Goal: Task Accomplishment & Management: Complete application form

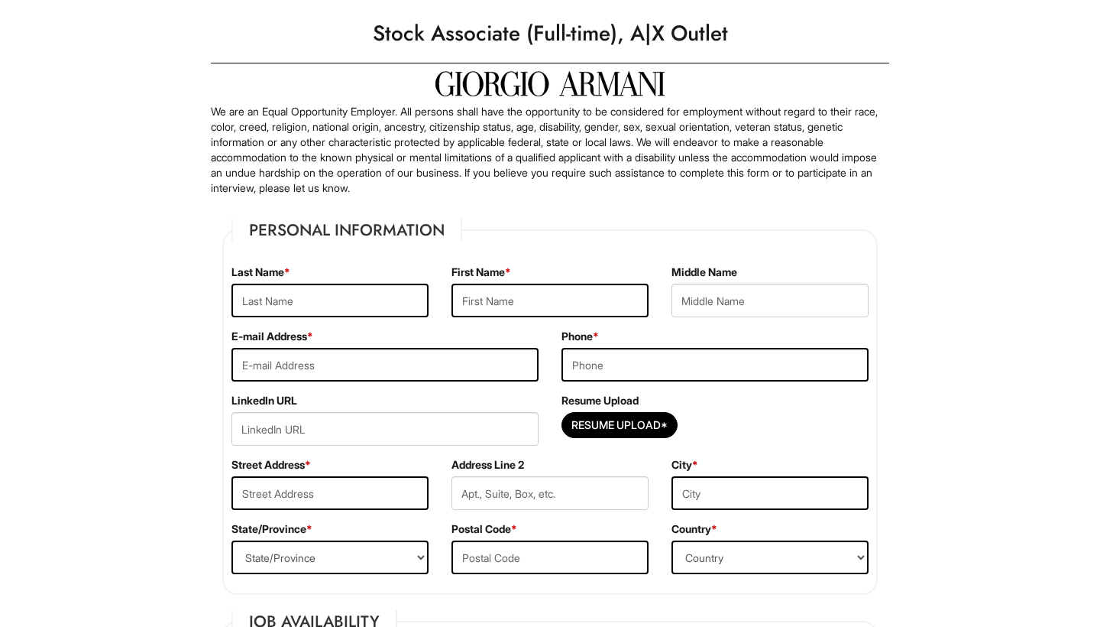
scroll to position [38, 0]
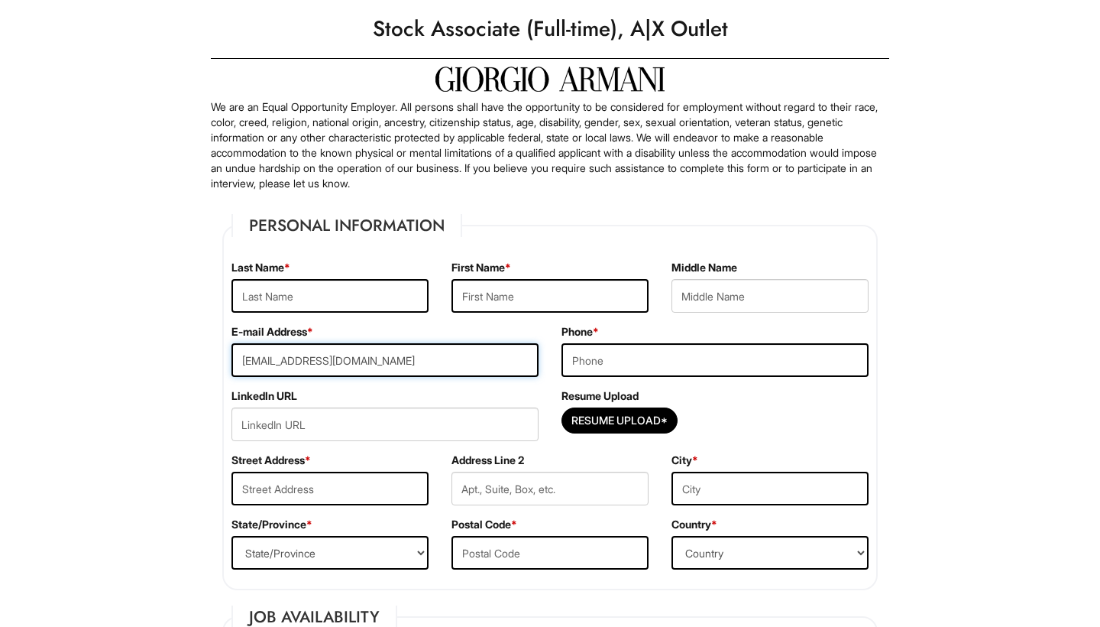
type input "nirvanaa48@gmail.com"
type input "7027675966"
type input "1890 Avacado Ct"
type input "Henderson"
select select "NV"
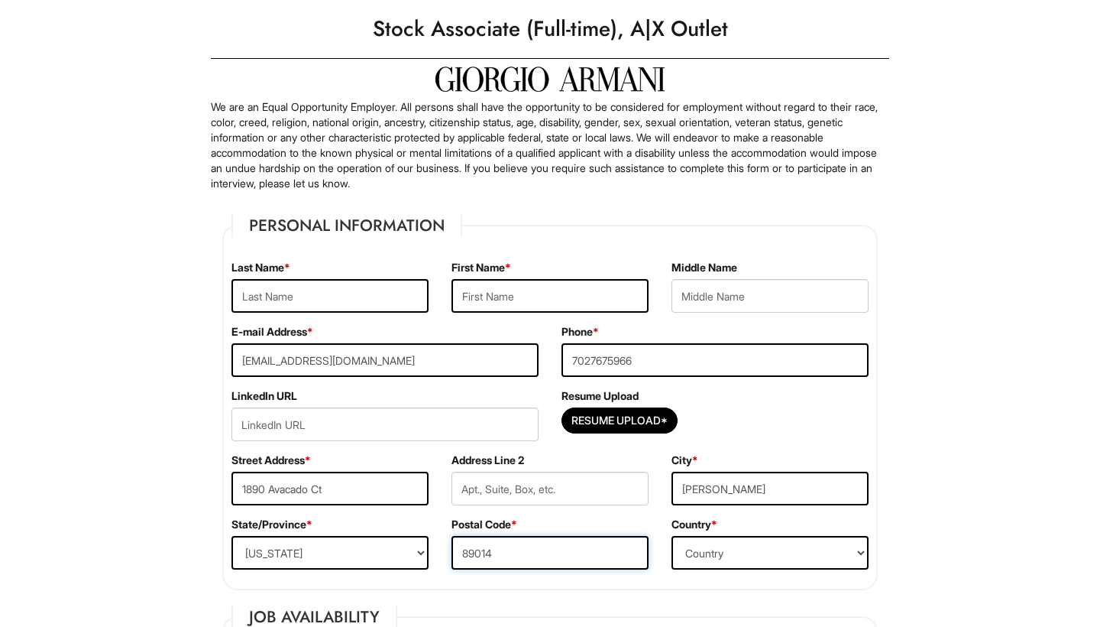
type input "89014"
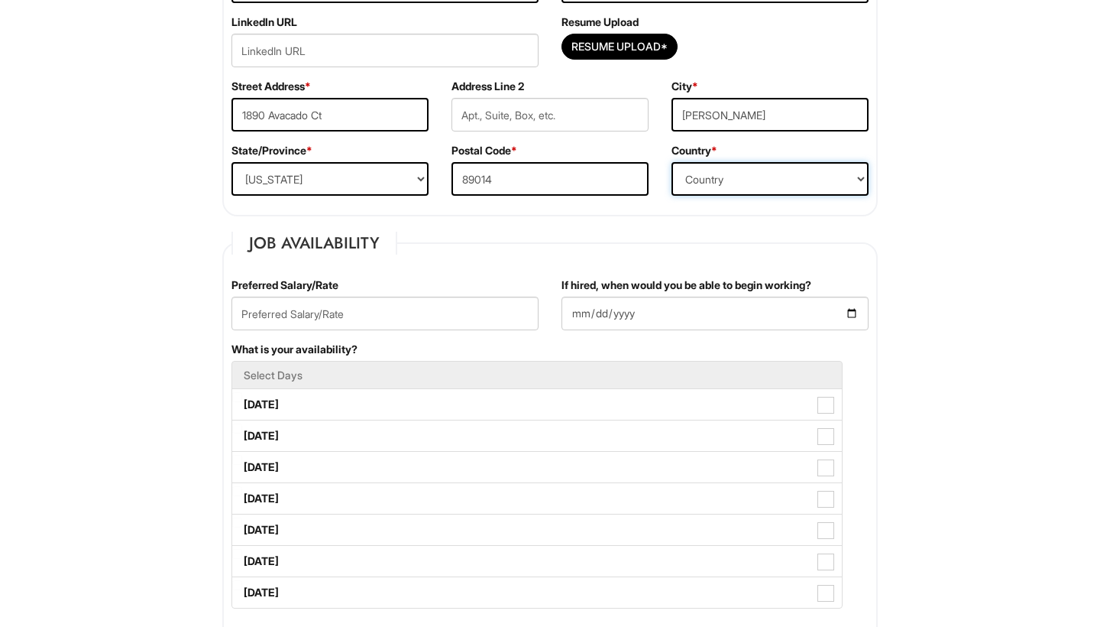
select select "United States of America"
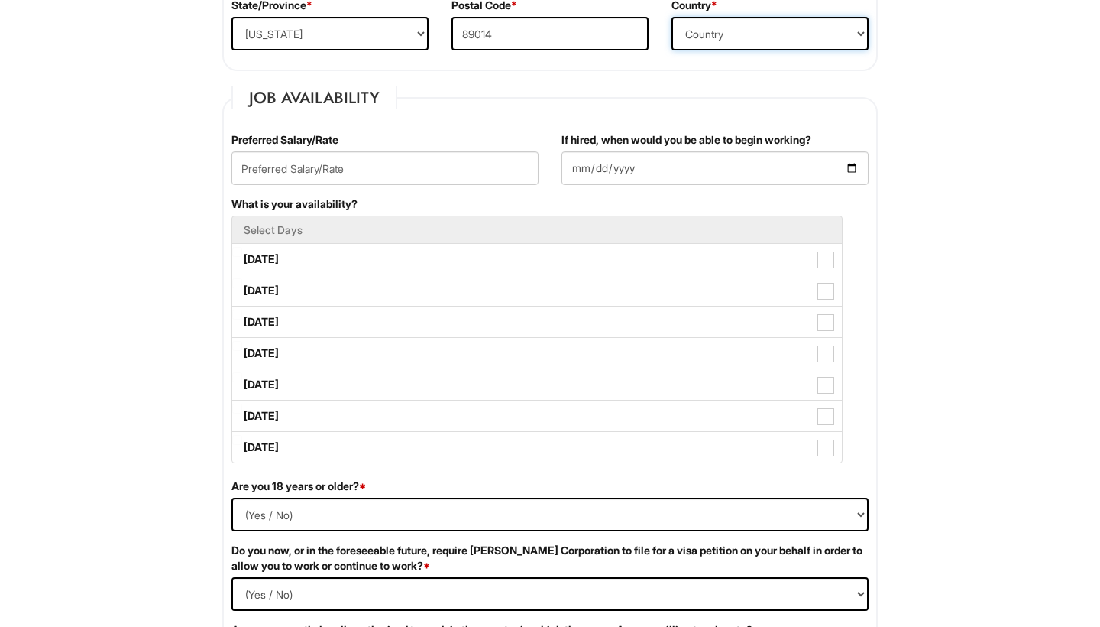
scroll to position [580, 0]
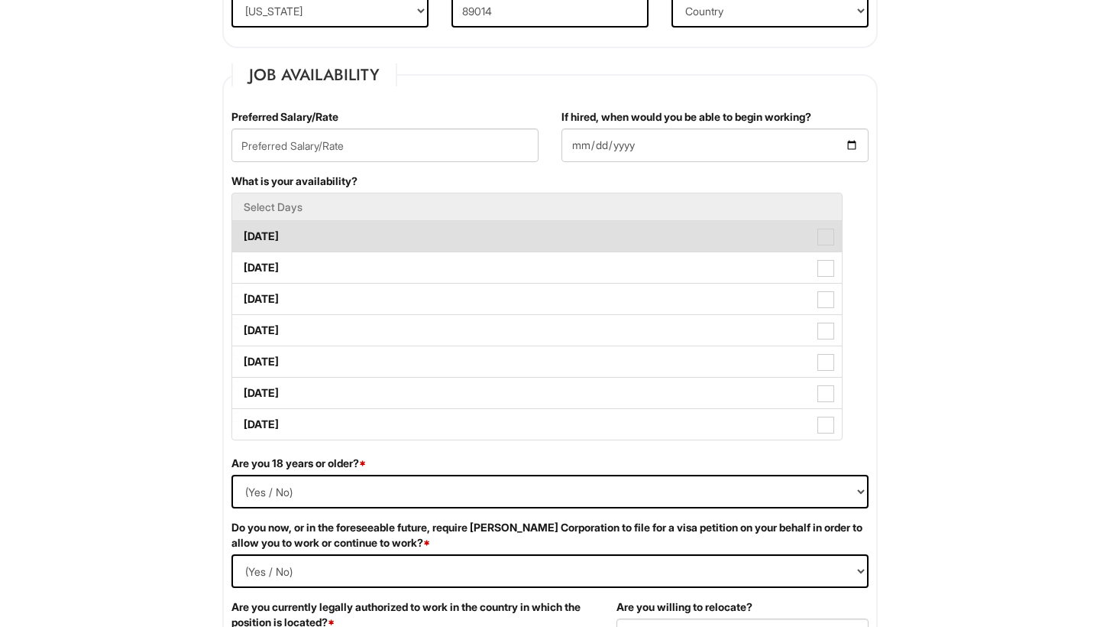
click at [827, 243] on span at bounding box center [826, 236] width 17 height 17
click at [242, 234] on Available_Monday "Monday" at bounding box center [237, 229] width 10 height 10
checkbox Available_Monday "true"
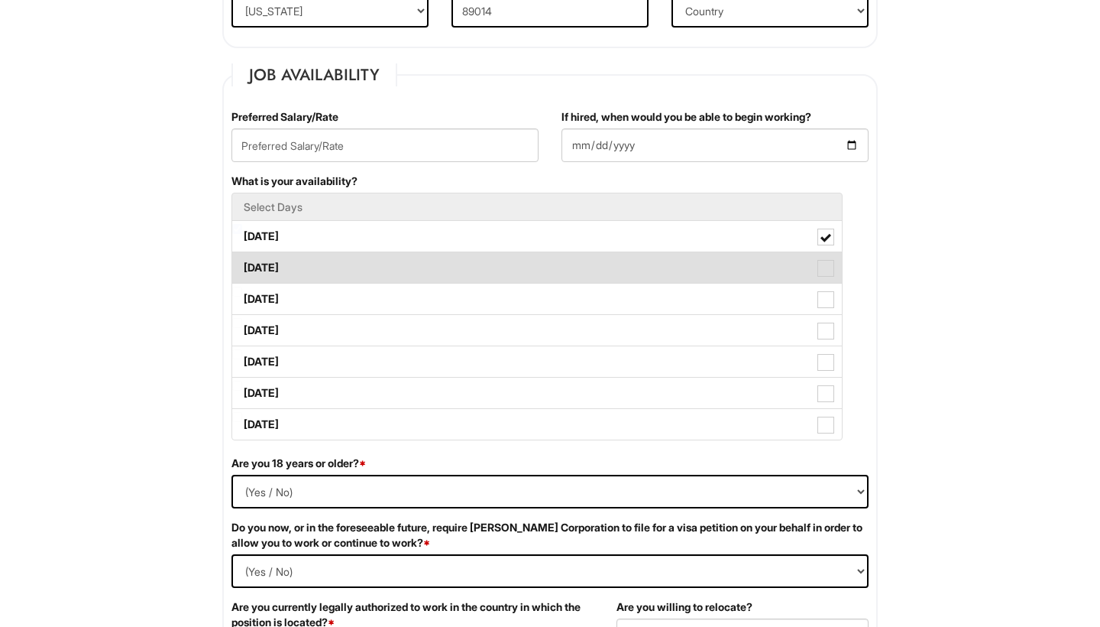
click at [828, 274] on span at bounding box center [826, 268] width 17 height 17
click at [242, 265] on Available_Tuesday "Tuesday" at bounding box center [237, 260] width 10 height 10
checkbox Available_Tuesday "true"
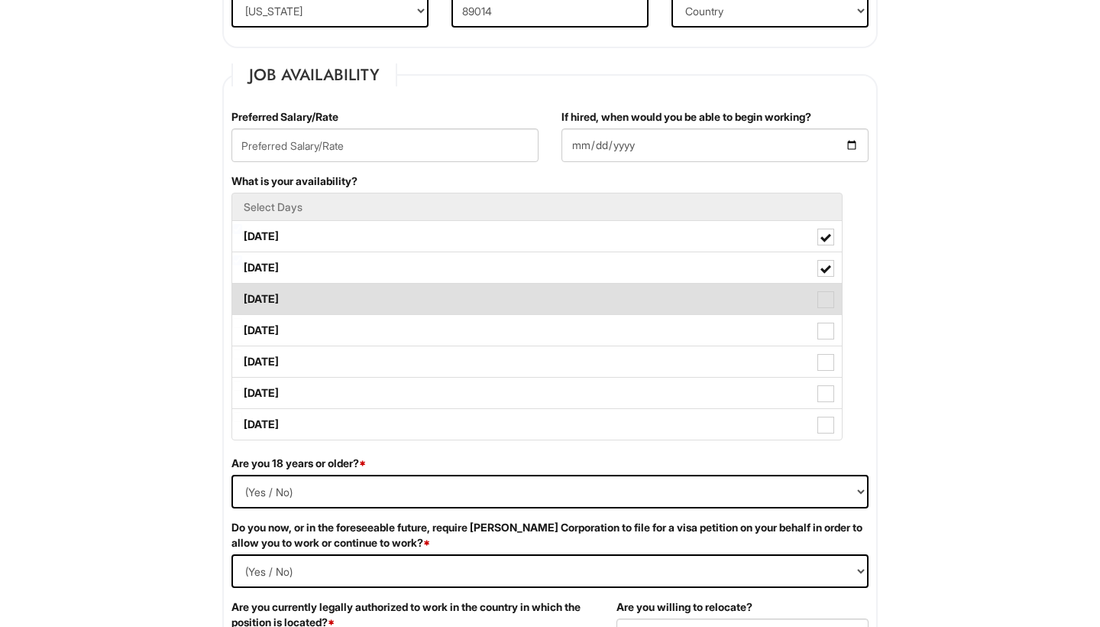
click at [827, 305] on span at bounding box center [826, 299] width 17 height 17
click at [242, 296] on Available_Wednesday "Wednesday" at bounding box center [237, 292] width 10 height 10
checkbox Available_Wednesday "true"
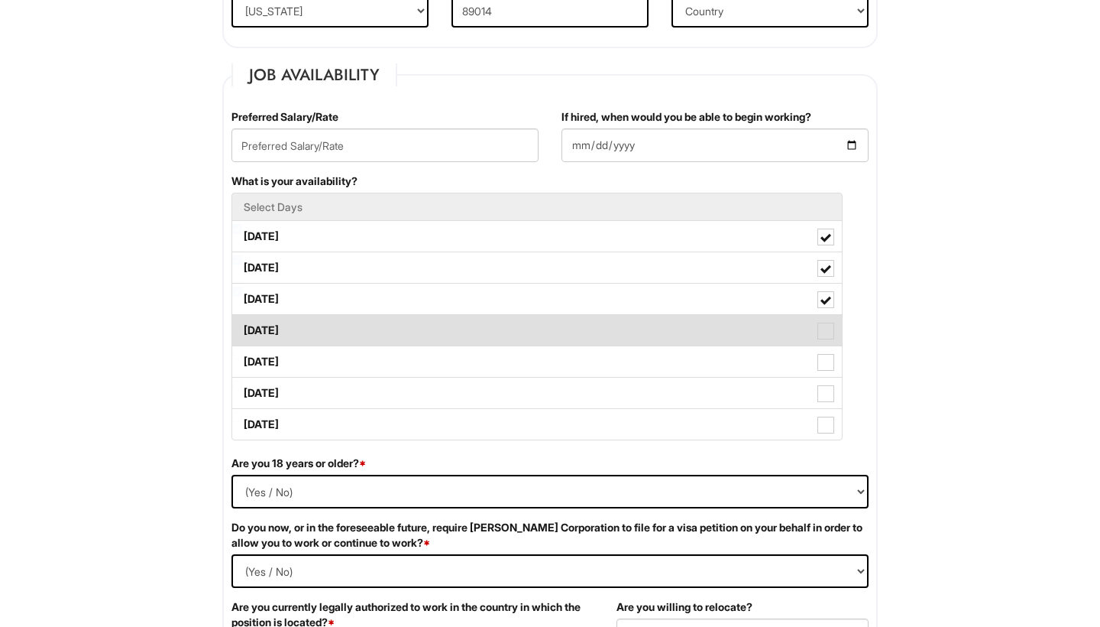
click at [827, 336] on span at bounding box center [826, 330] width 17 height 17
click at [242, 328] on Available_Thursday "Thursday" at bounding box center [237, 323] width 10 height 10
checkbox Available_Thursday "true"
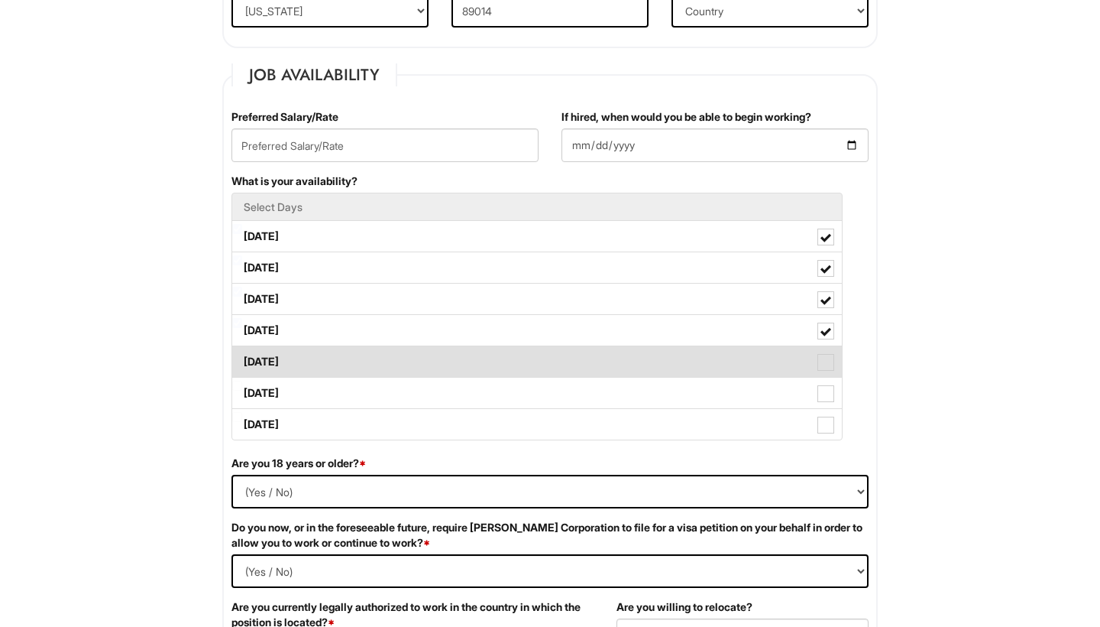
click at [825, 361] on span at bounding box center [826, 362] width 17 height 17
click at [242, 359] on Available_Friday "Friday" at bounding box center [237, 354] width 10 height 10
checkbox Available_Friday "true"
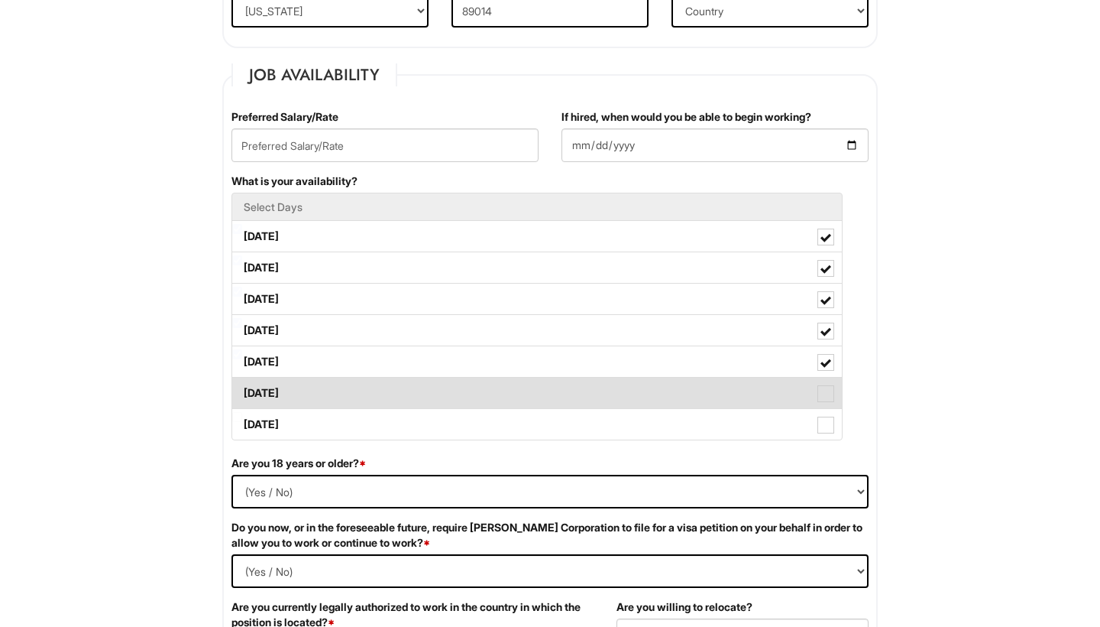
click at [825, 383] on label "Saturday" at bounding box center [537, 392] width 610 height 31
click at [242, 383] on Available_Saturday "Saturday" at bounding box center [237, 386] width 10 height 10
checkbox Available_Saturday "true"
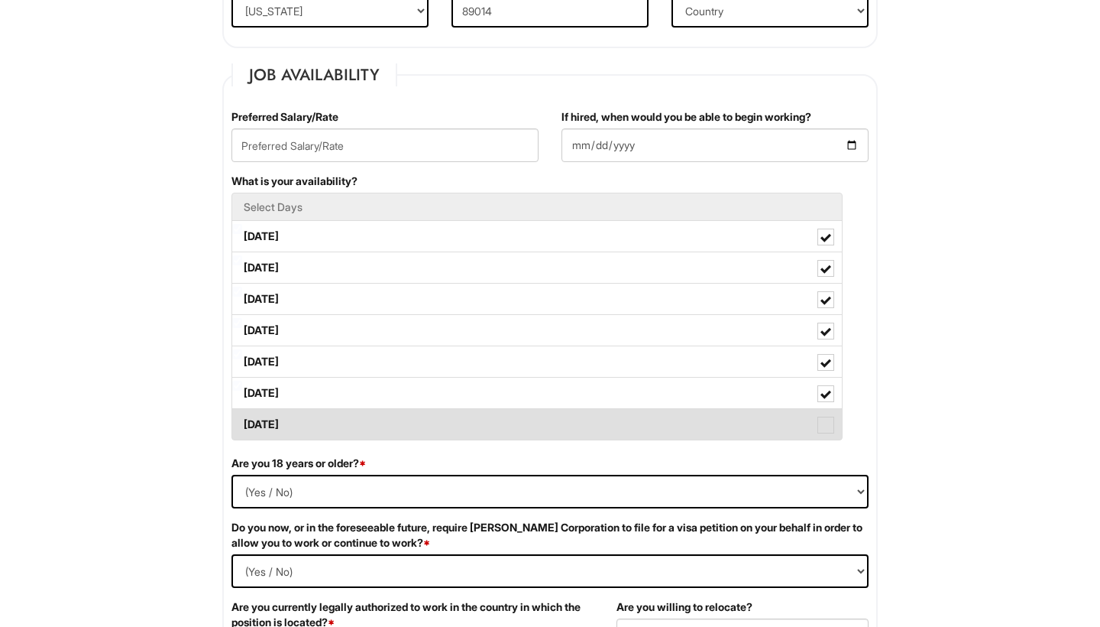
click at [828, 423] on span at bounding box center [826, 424] width 17 height 17
click at [242, 422] on Available_Sunday "Sunday" at bounding box center [237, 417] width 10 height 10
checkbox Available_Sunday "true"
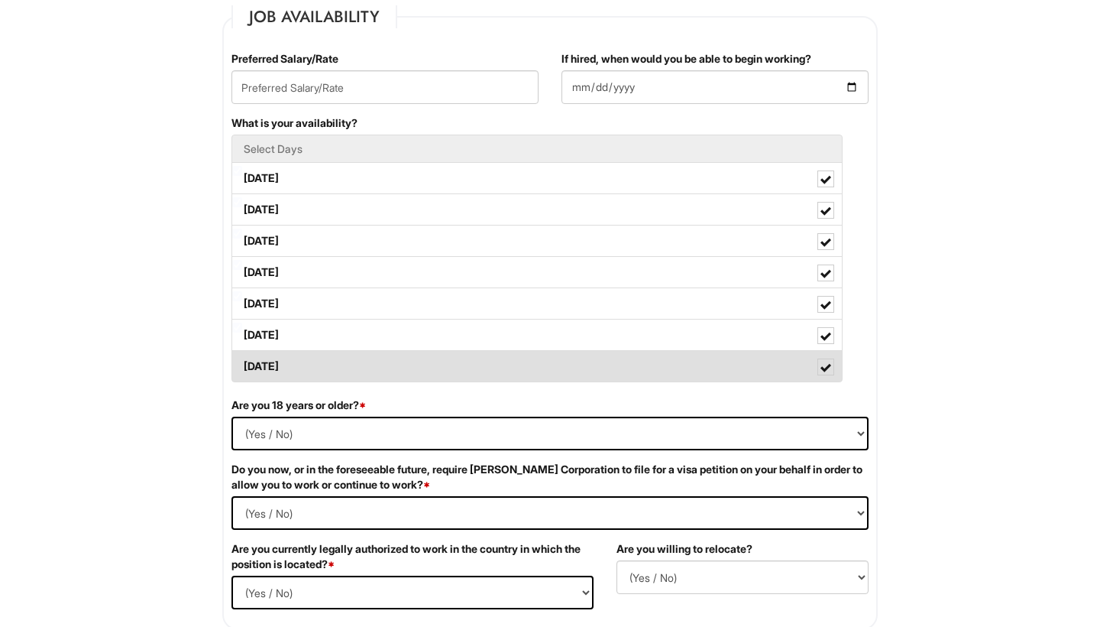
scroll to position [647, 0]
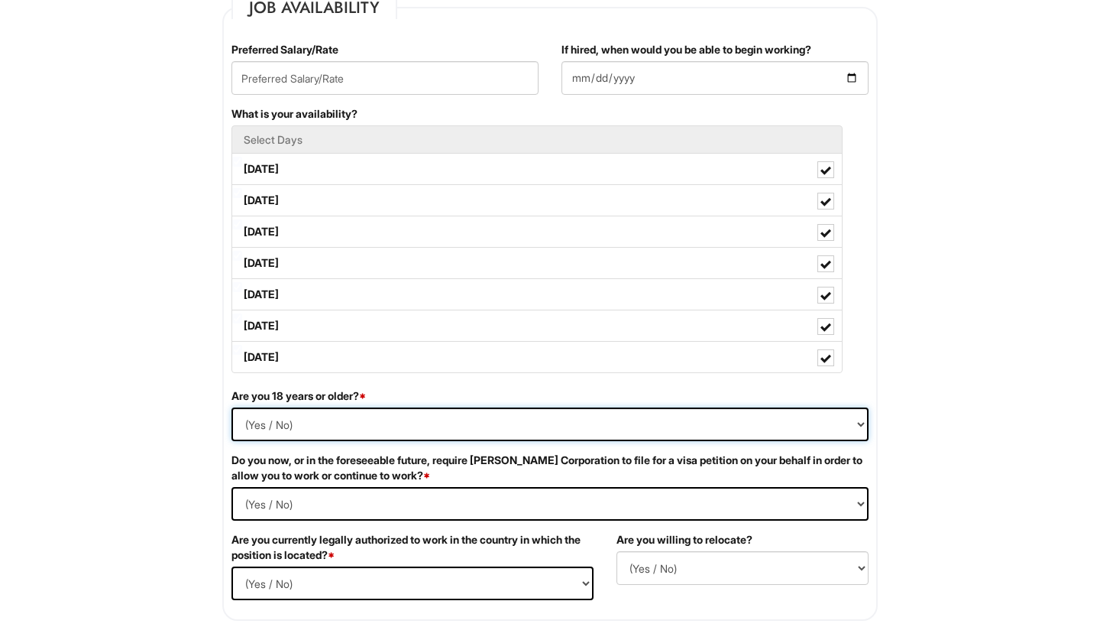
select select "Yes"
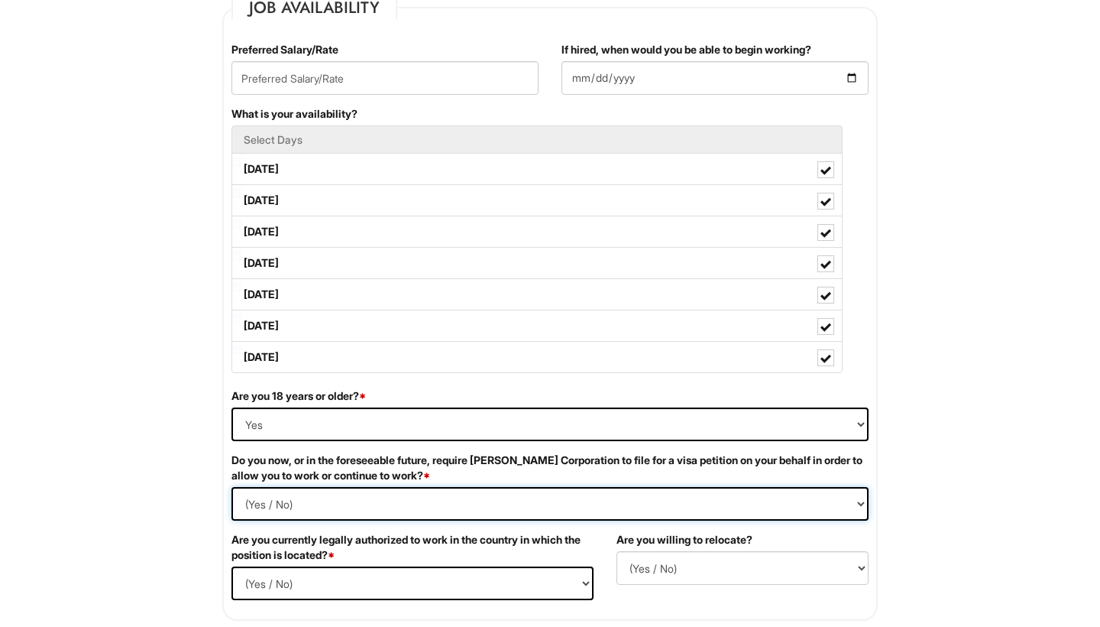
select Required "No"
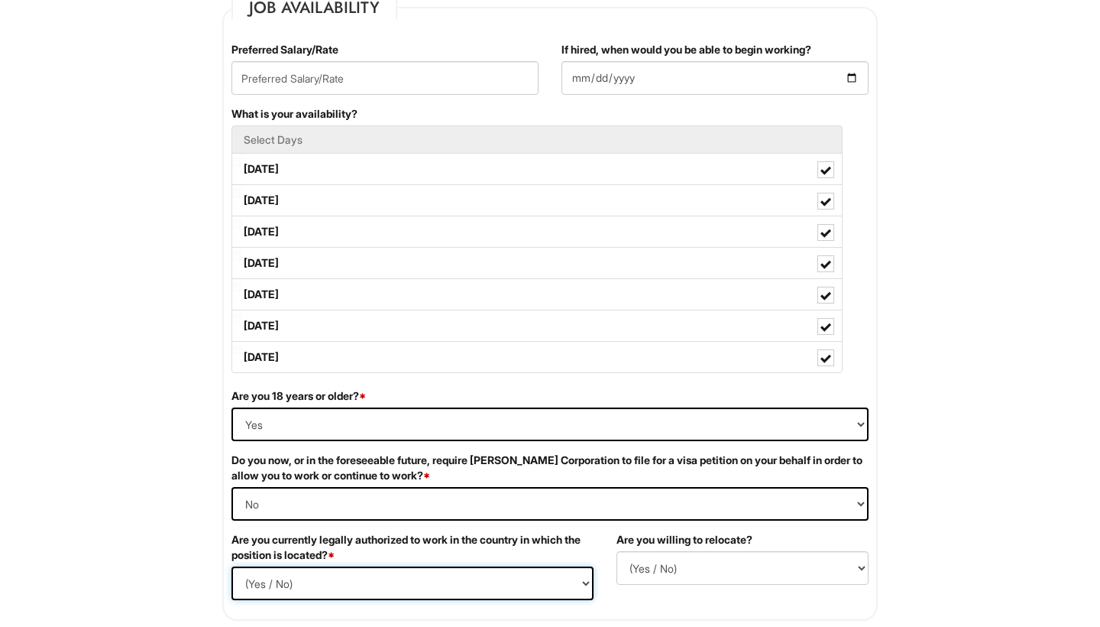
select select "Yes"
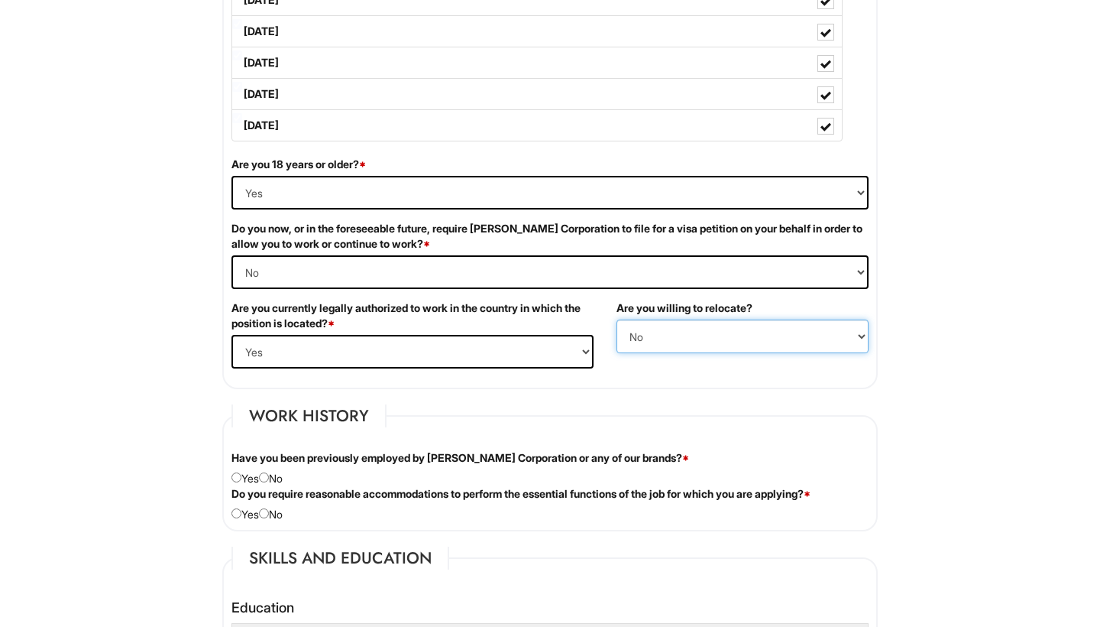
scroll to position [925, 0]
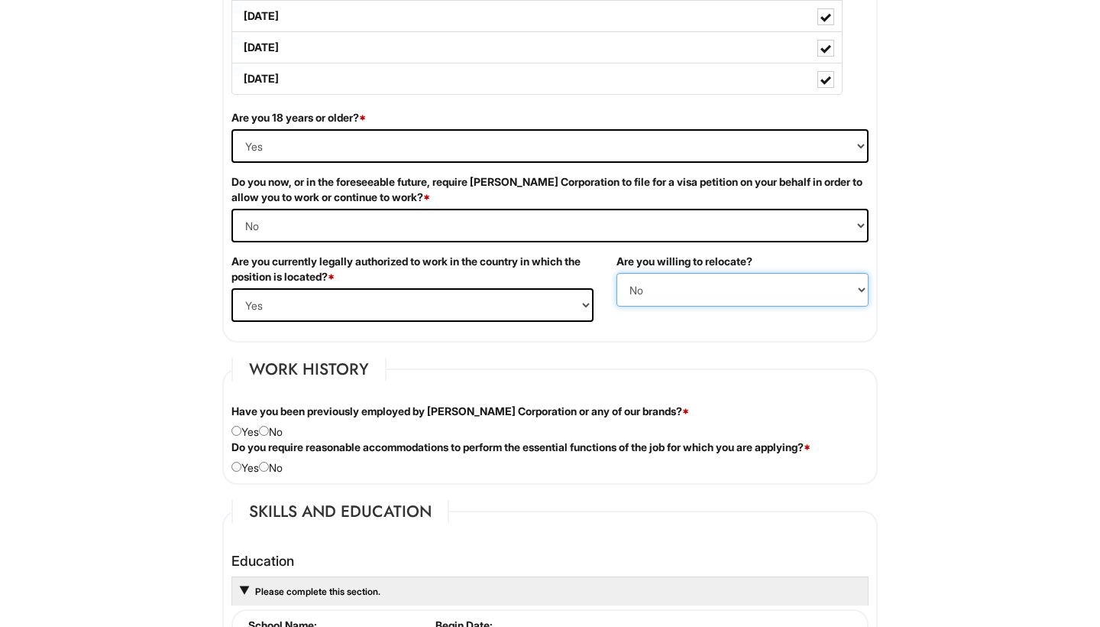
select select "Y"
click at [236, 433] on input "radio" at bounding box center [237, 431] width 10 height 10
radio input "true"
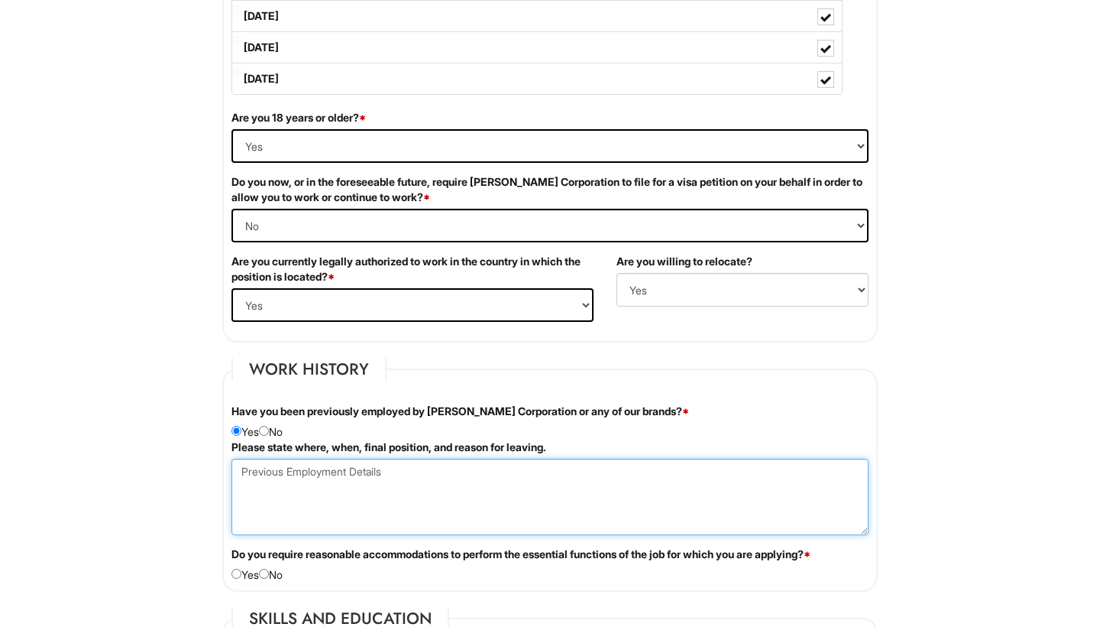
click at [274, 484] on Employment at bounding box center [550, 496] width 637 height 76
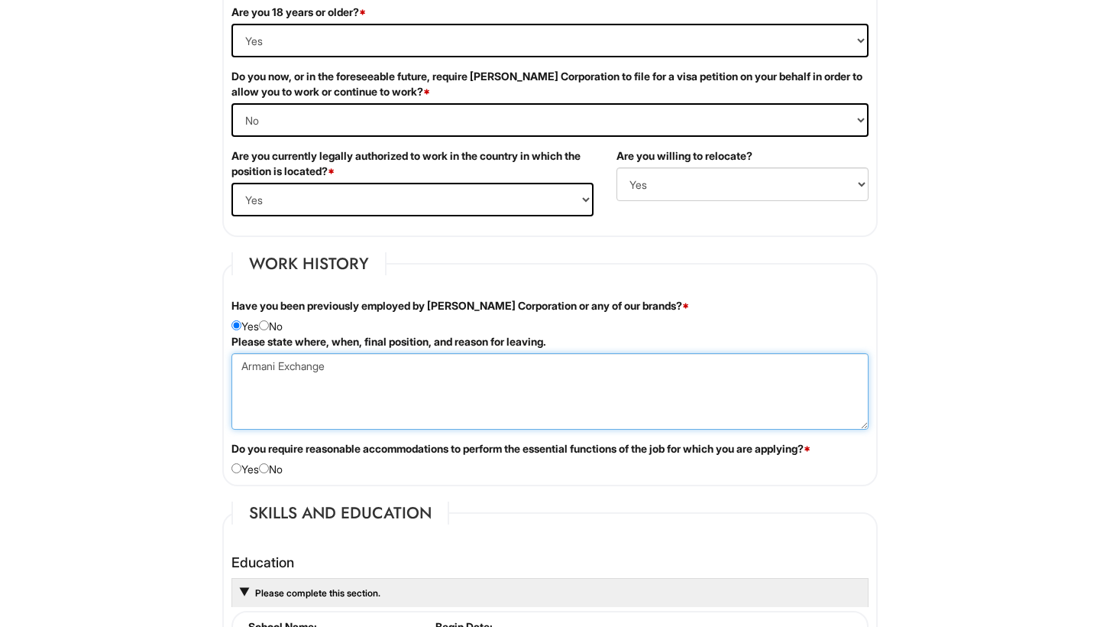
scroll to position [1033, 0]
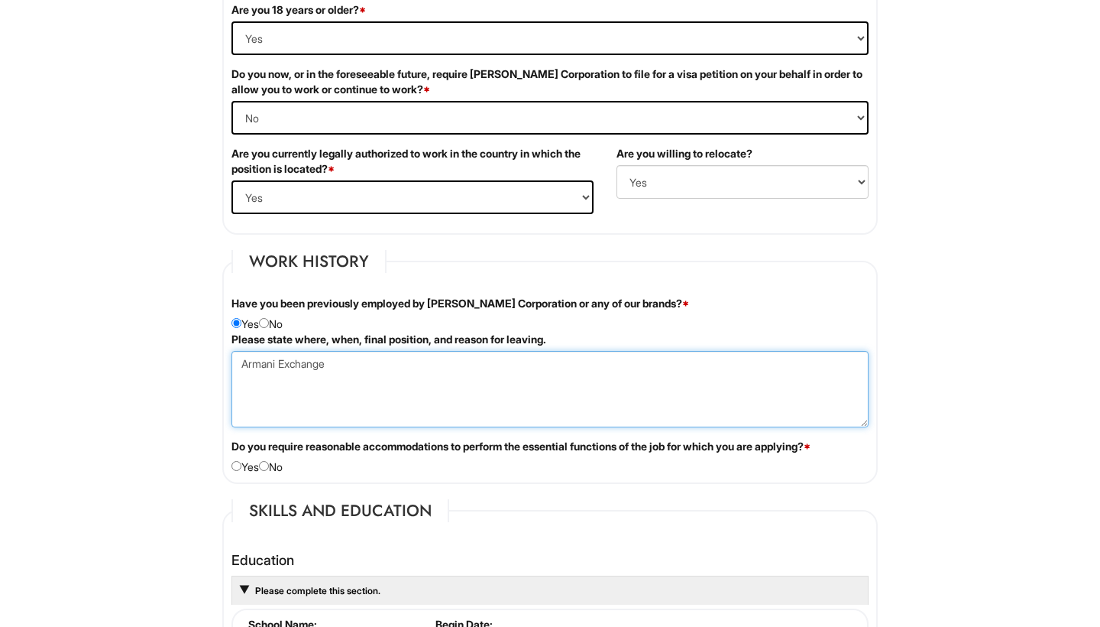
type Employment "Armani Exchange"
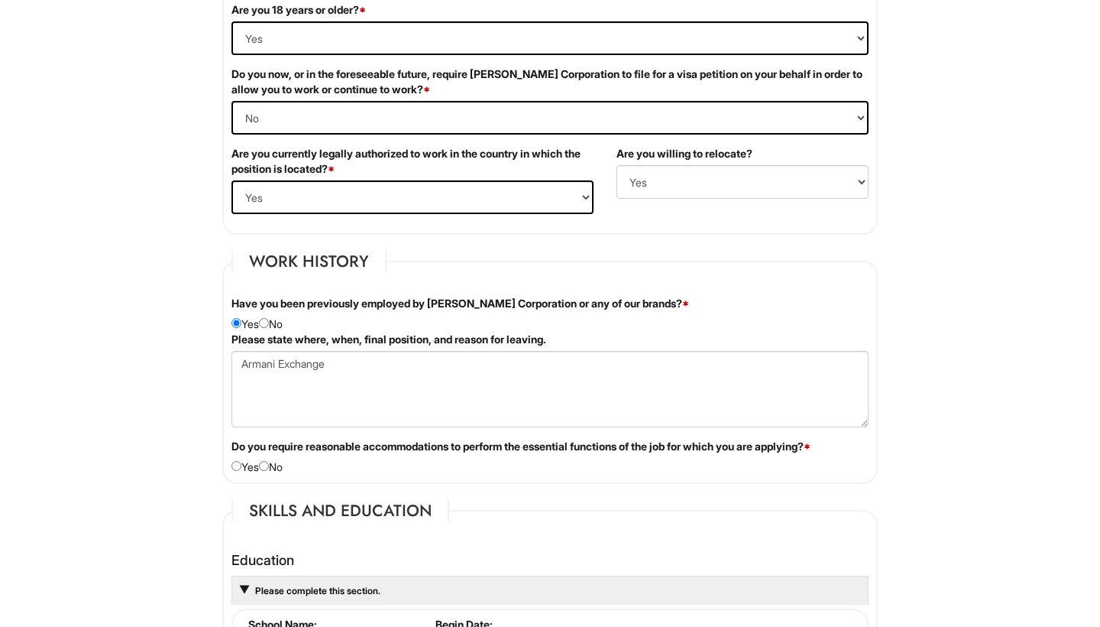
click at [269, 465] on input "radio" at bounding box center [264, 466] width 10 height 10
radio input "true"
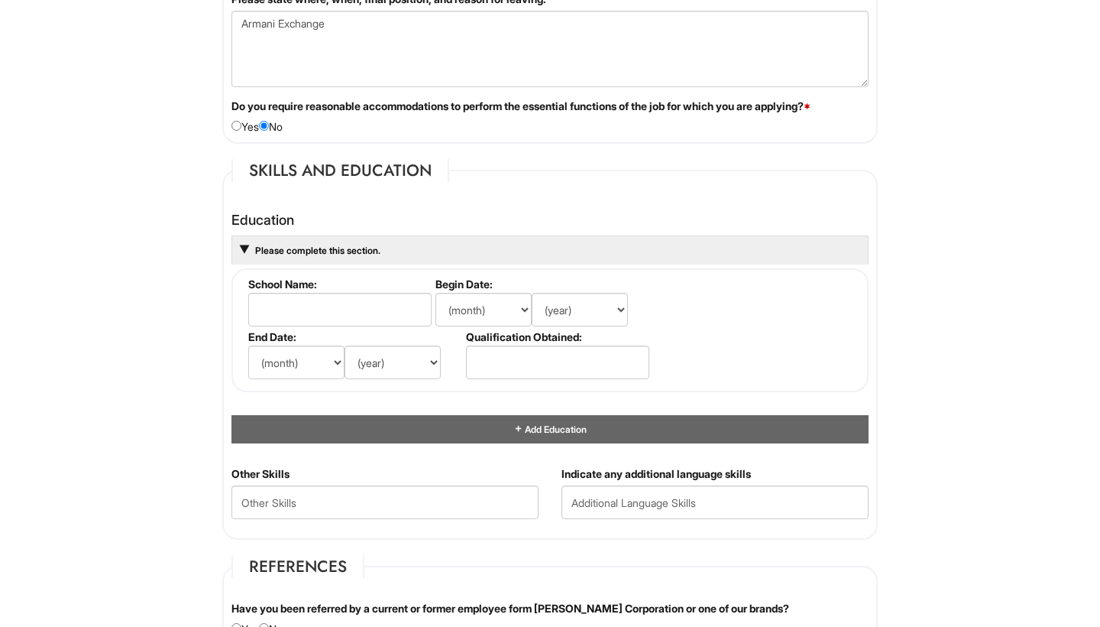
scroll to position [1410, 0]
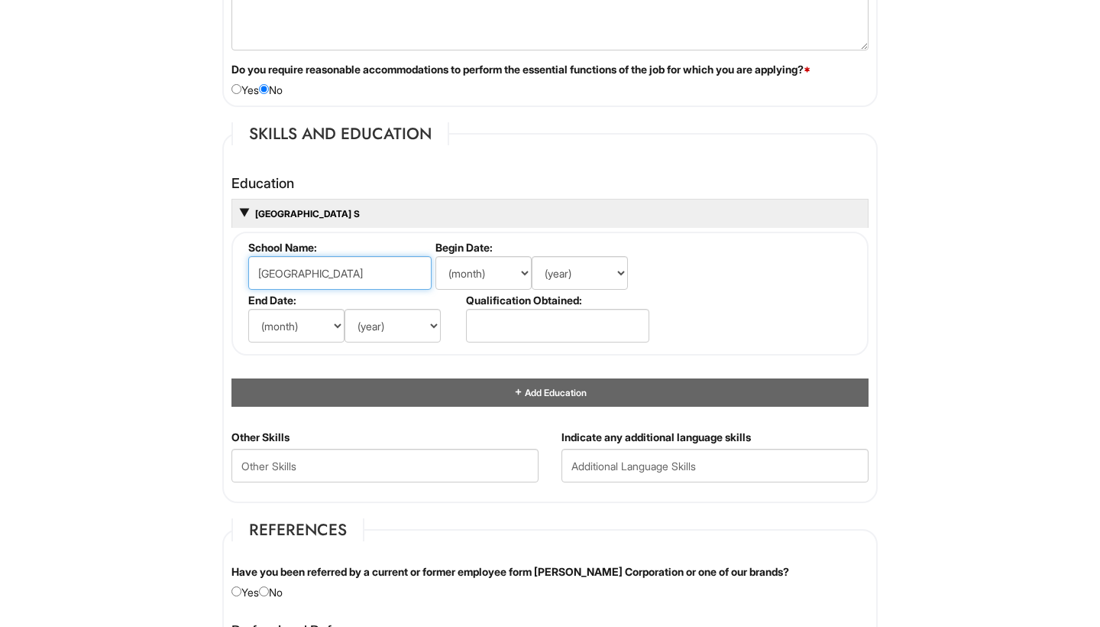
type input "Canyon Springs High School"
click at [515, 324] on input "text" at bounding box center [557, 326] width 183 height 34
type input "D"
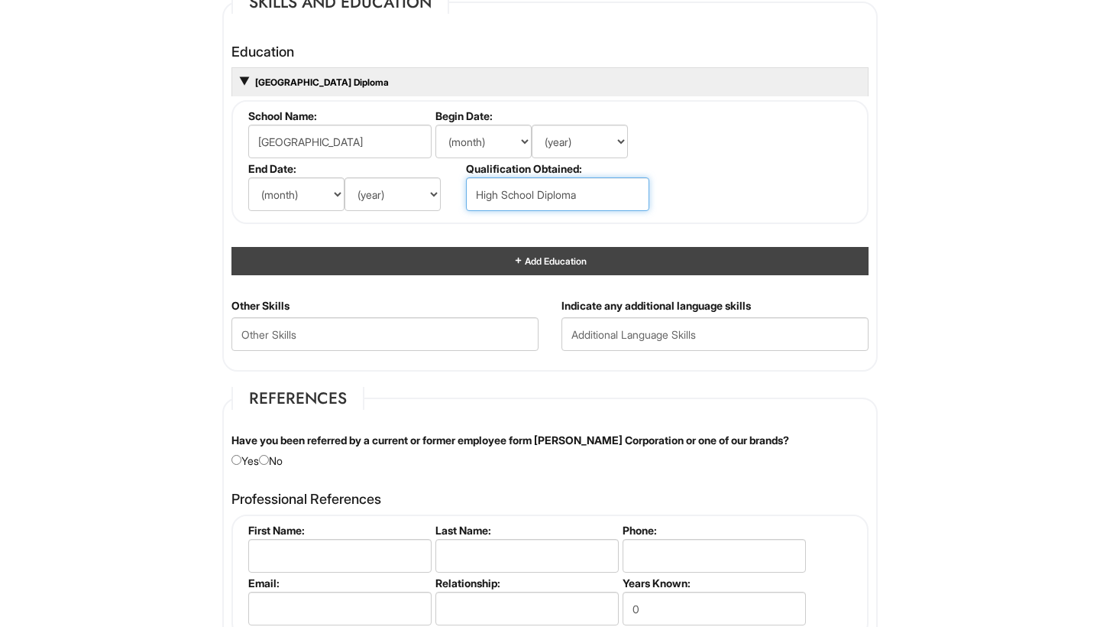
scroll to position [1546, 0]
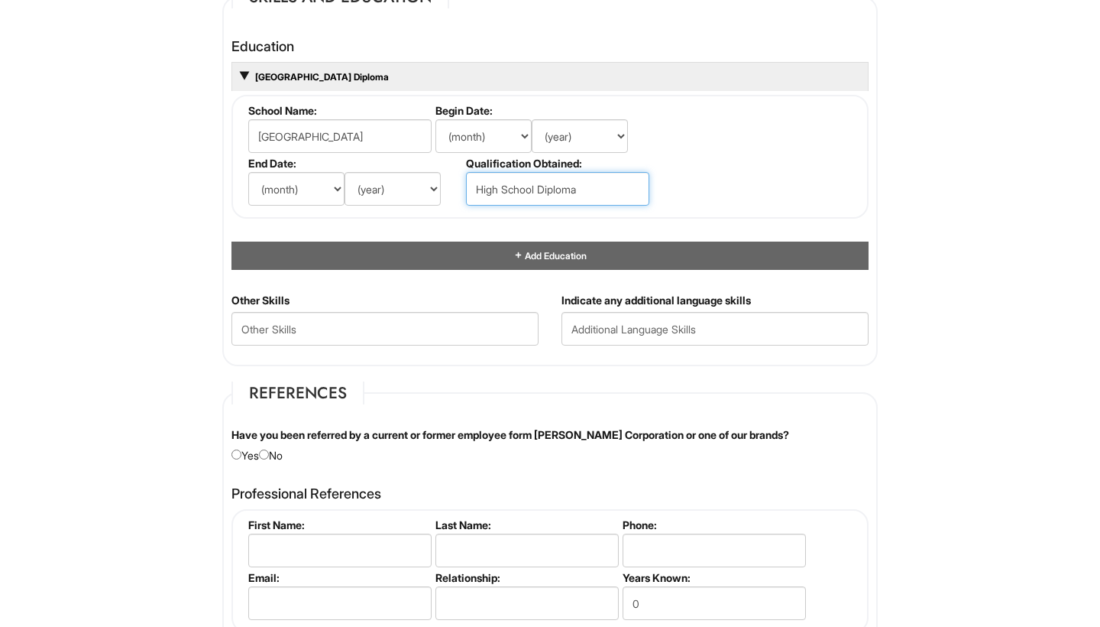
type input "High School Diploma"
click at [274, 453] on div "Have you been referred by a current or former employee form Giorgio Armani Corp…" at bounding box center [550, 445] width 660 height 36
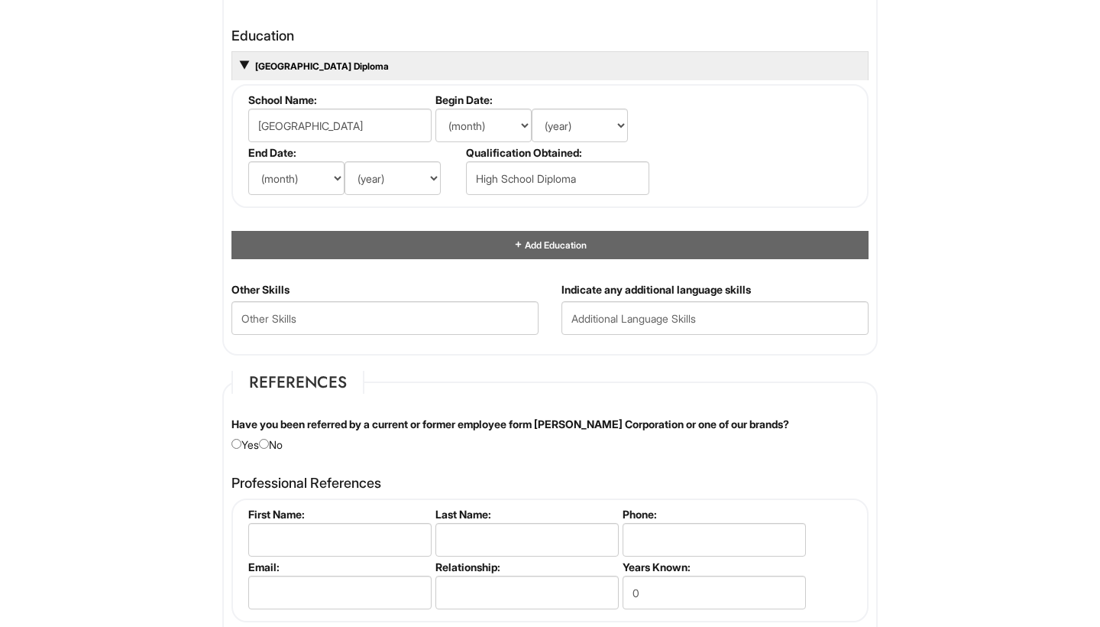
click at [268, 445] on div "Have you been referred by a current or former employee form Giorgio Armani Corp…" at bounding box center [550, 434] width 660 height 36
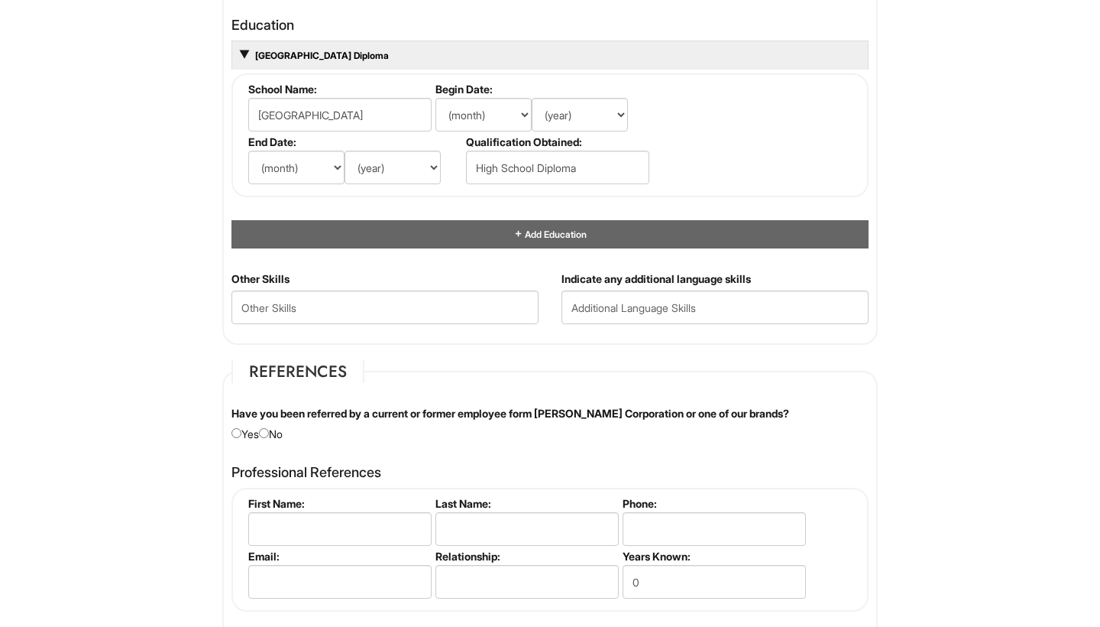
click at [268, 445] on fieldset "References Have you been referred by a current or former employee form Giorgio …" at bounding box center [550, 575] width 656 height 430
click at [268, 432] on input "radio" at bounding box center [264, 433] width 10 height 10
radio input "true"
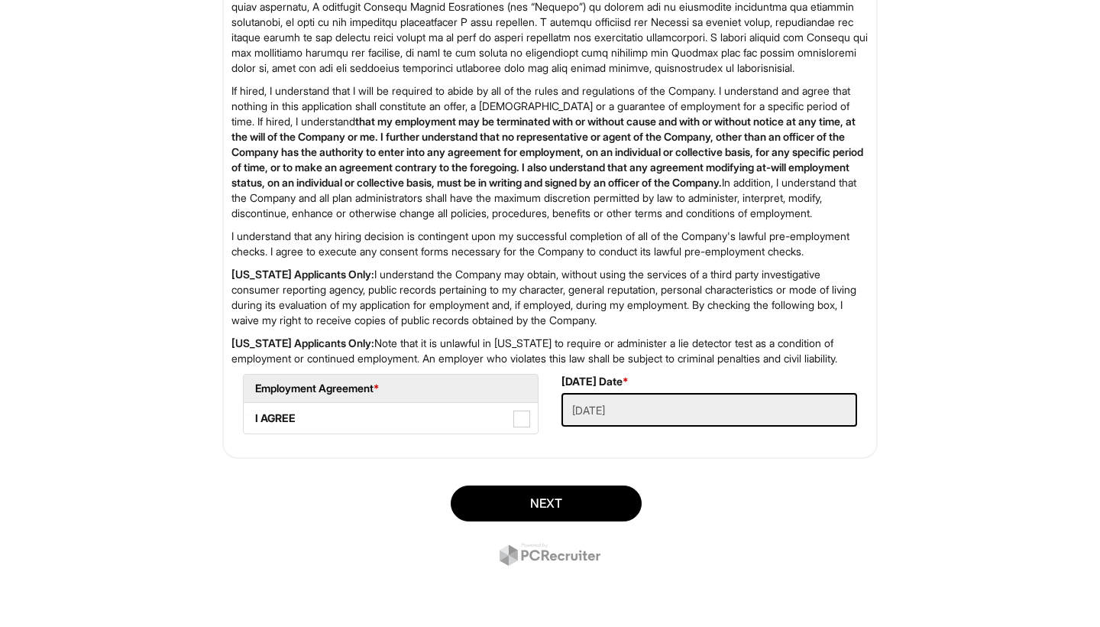
scroll to position [2520, 0]
click at [441, 431] on label "I AGREE" at bounding box center [391, 418] width 294 height 31
click at [254, 416] on AGREE "I AGREE" at bounding box center [249, 411] width 10 height 10
checkbox AGREE "true"
click at [517, 520] on button "Next" at bounding box center [546, 503] width 191 height 36
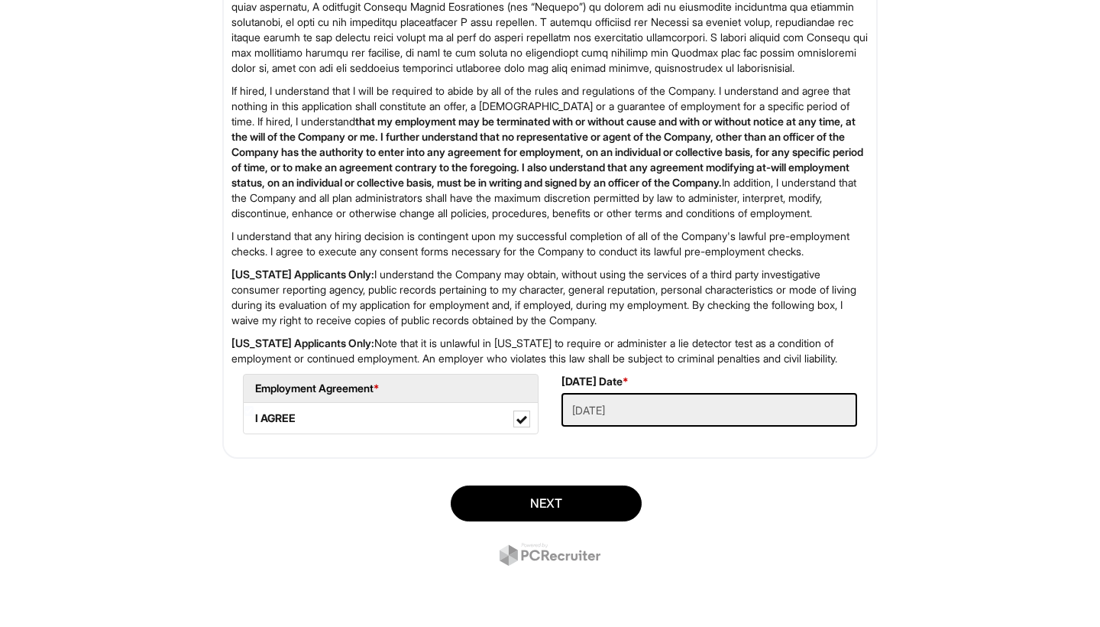
scroll to position [93, 0]
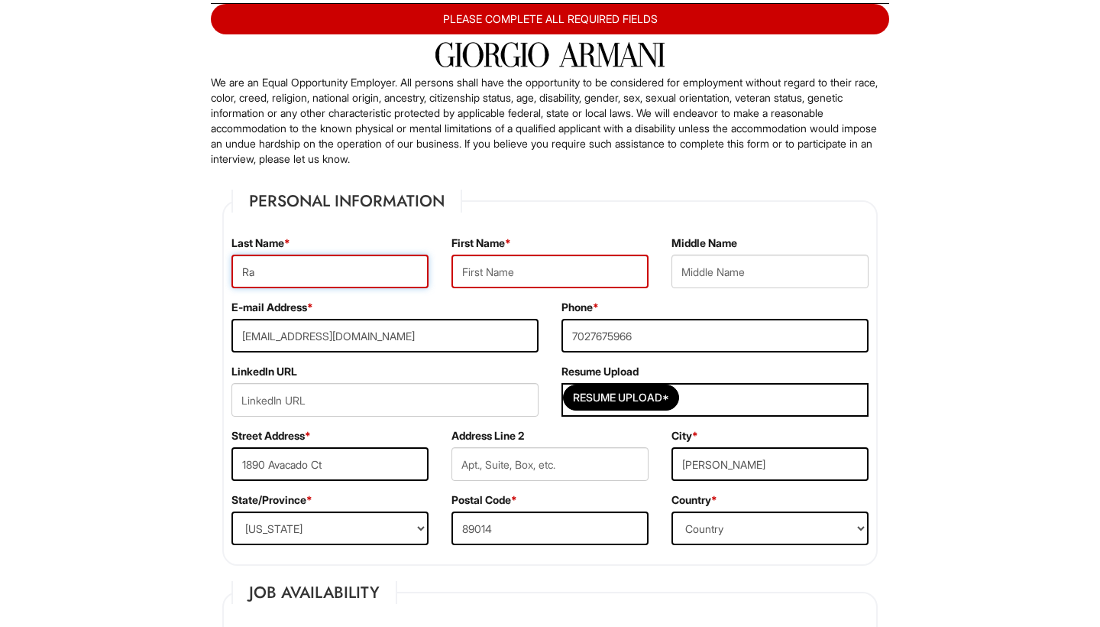
type input "Ra"
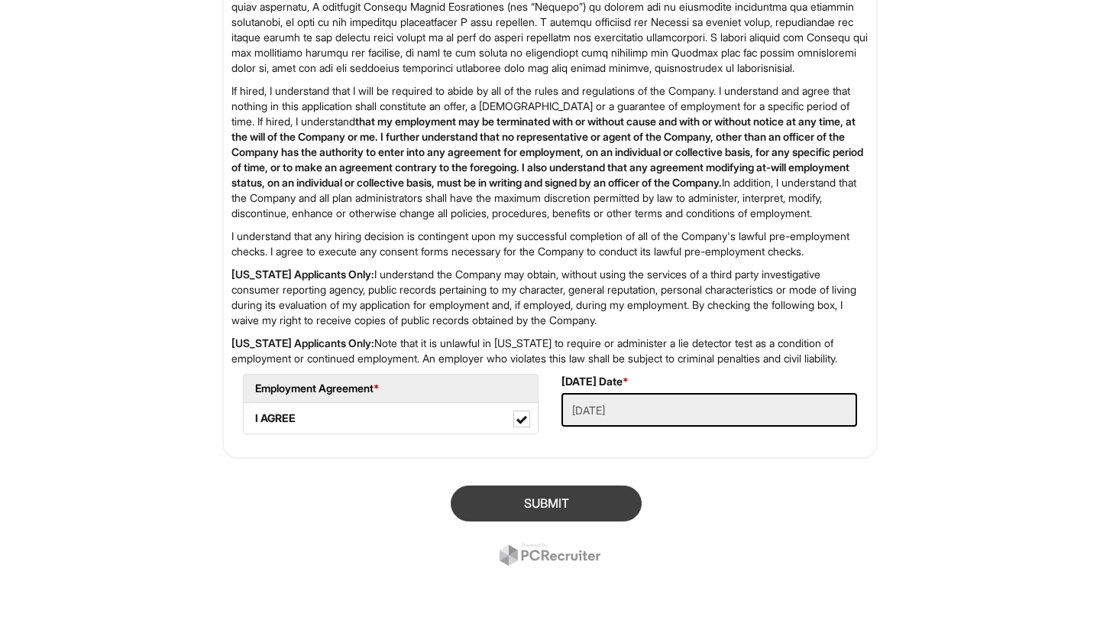
type input "Nirvana"
click at [468, 506] on button "SUBMIT" at bounding box center [546, 503] width 191 height 36
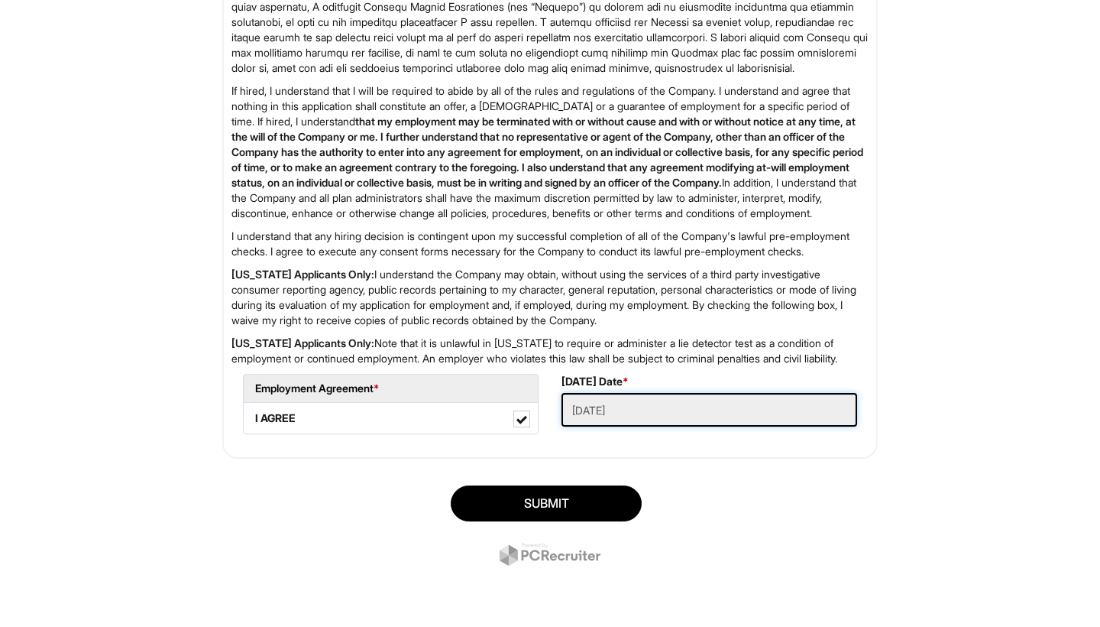
click at [588, 422] on Applied "09/08/2025" at bounding box center [710, 410] width 296 height 34
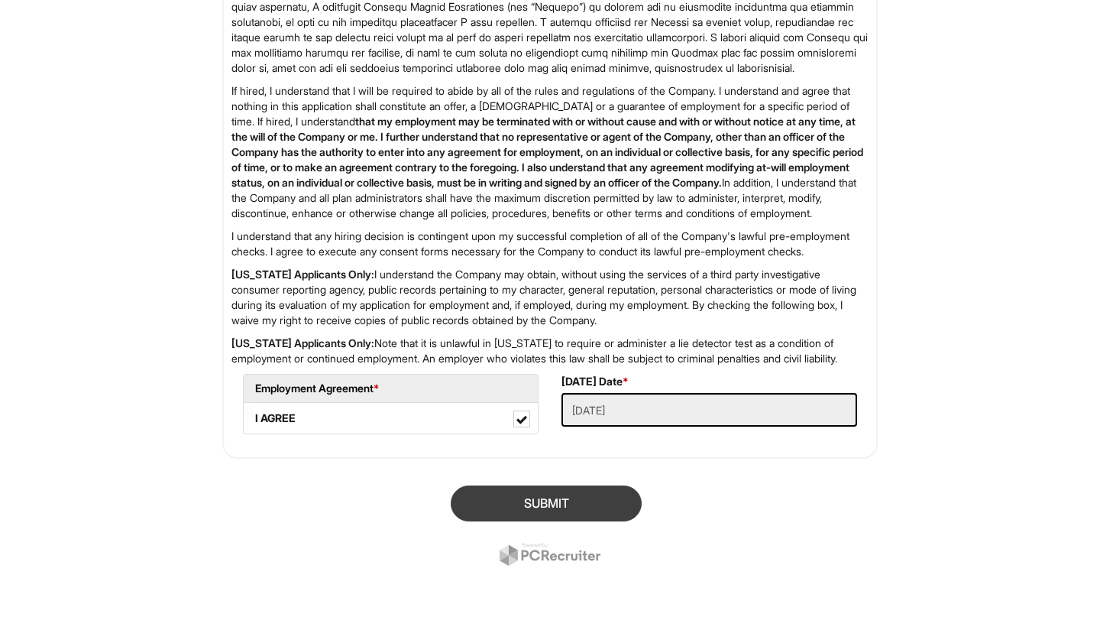
click at [559, 513] on button "SUBMIT" at bounding box center [546, 503] width 191 height 36
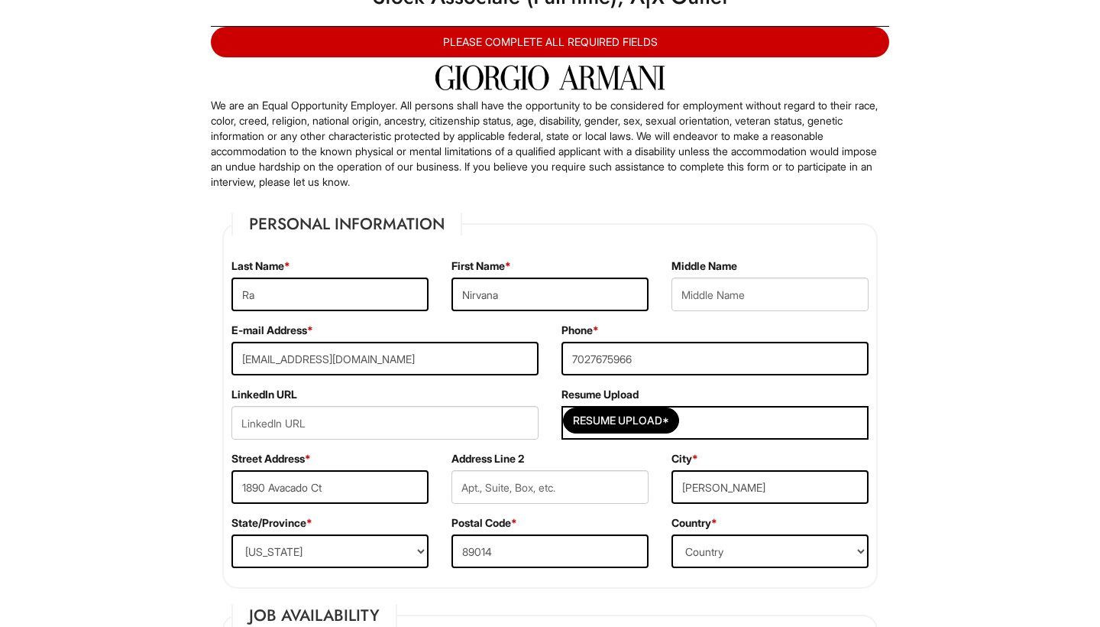
scroll to position [66, 0]
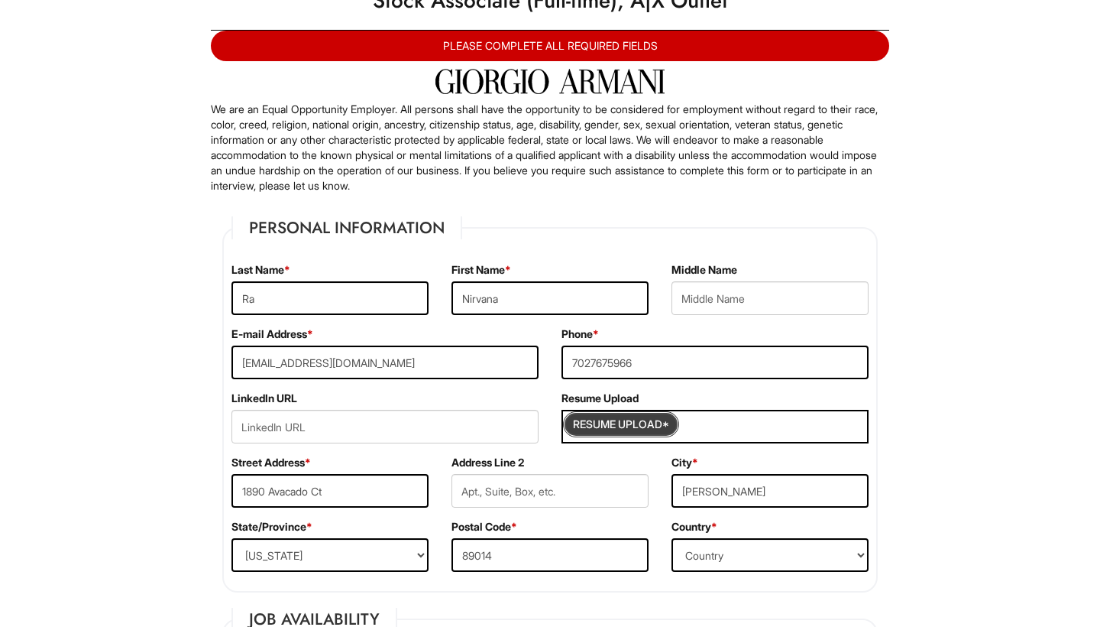
click at [630, 420] on input "Resume Upload*" at bounding box center [621, 424] width 115 height 24
type input "C:\fakepath\Nirvana_Ra_resume.pdf"
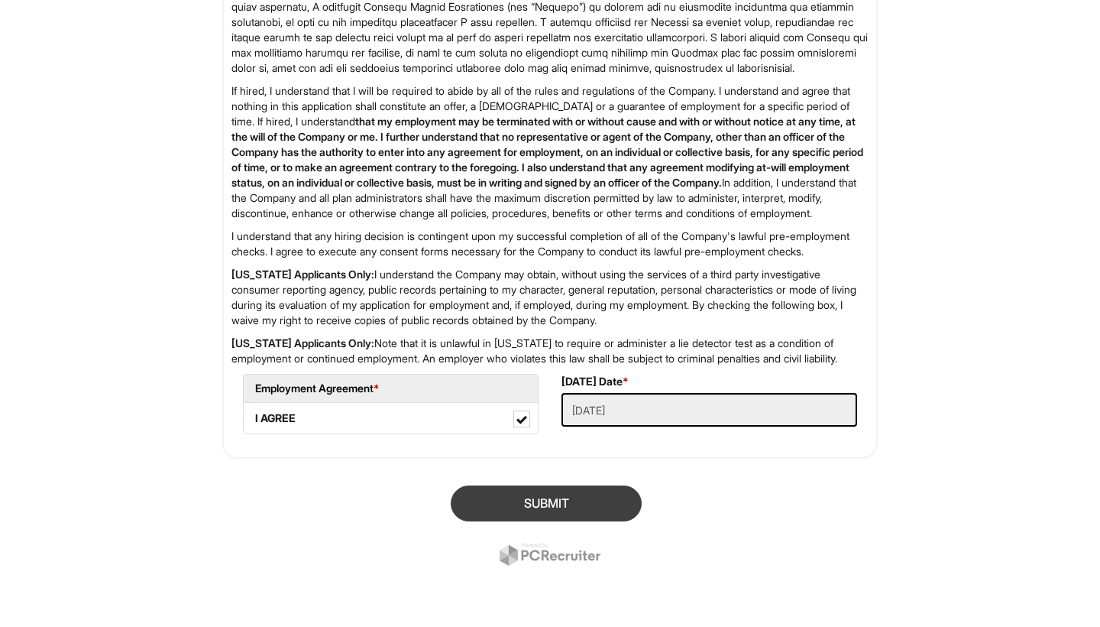
scroll to position [2550, 0]
click at [631, 500] on button "SUBMIT" at bounding box center [546, 503] width 191 height 36
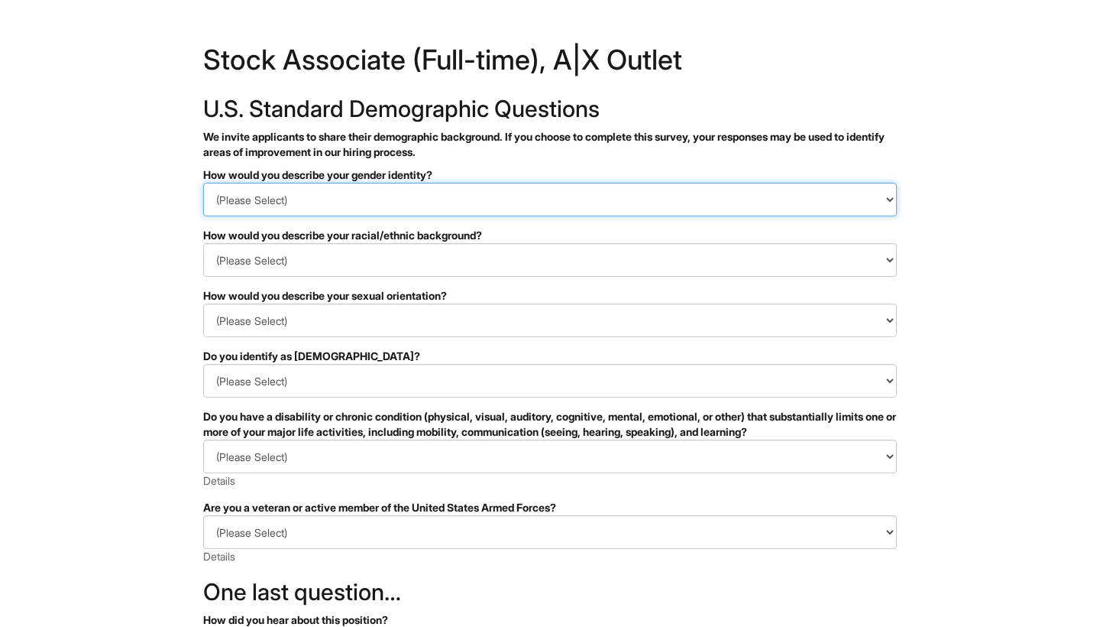
select select "Woman"
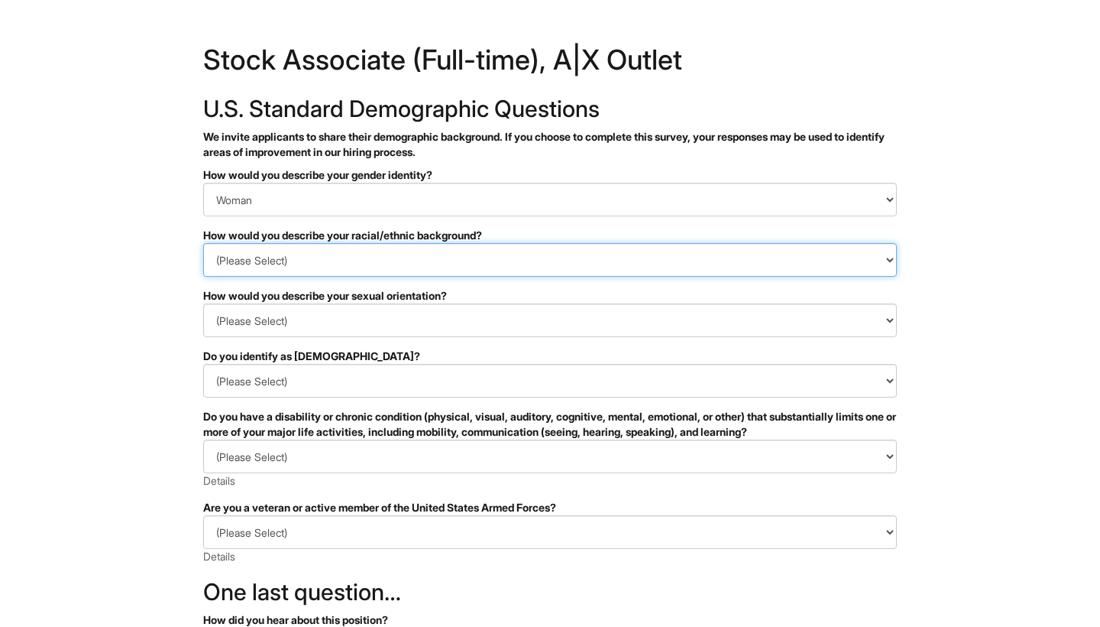
select select "I don't wish to answer"
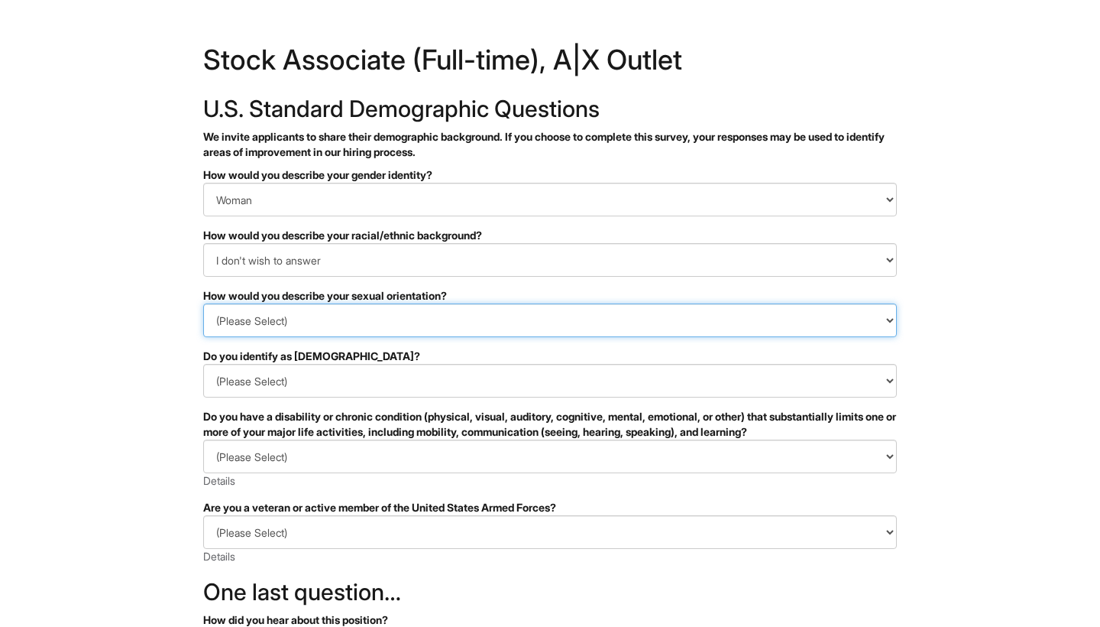
select select "Heterosexual"
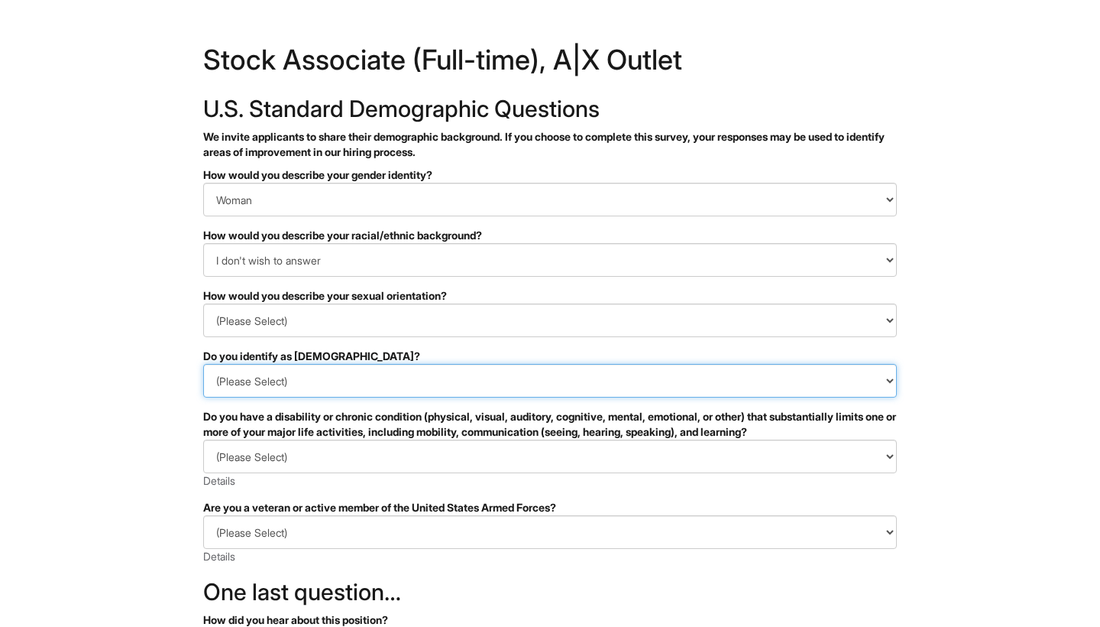
select select "No"
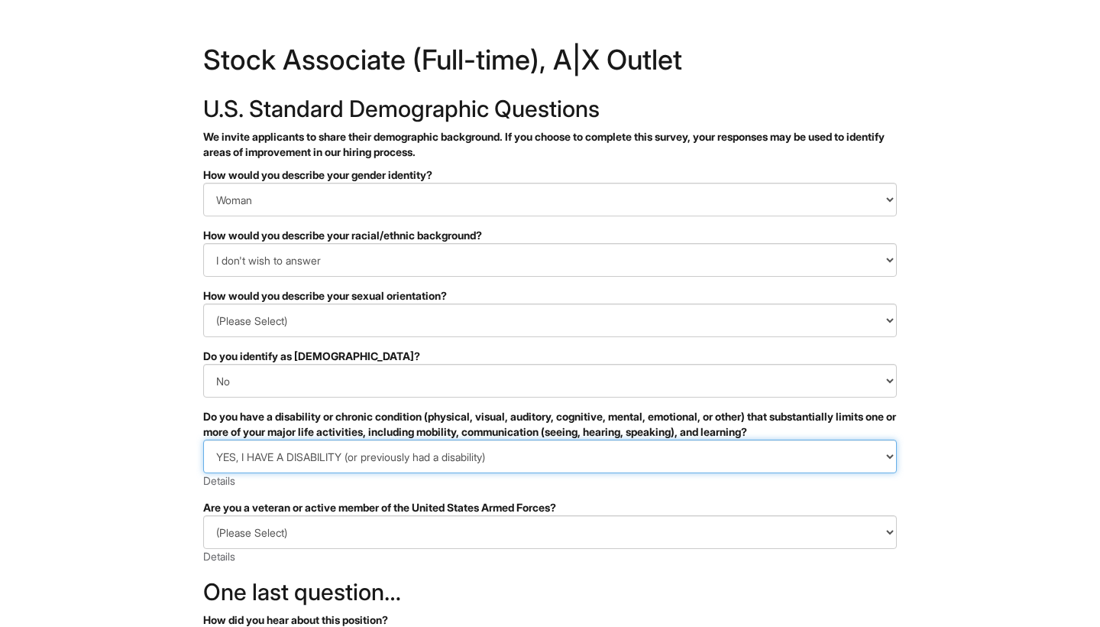
select select "NO, I DON'T HAVE A DISABILITY"
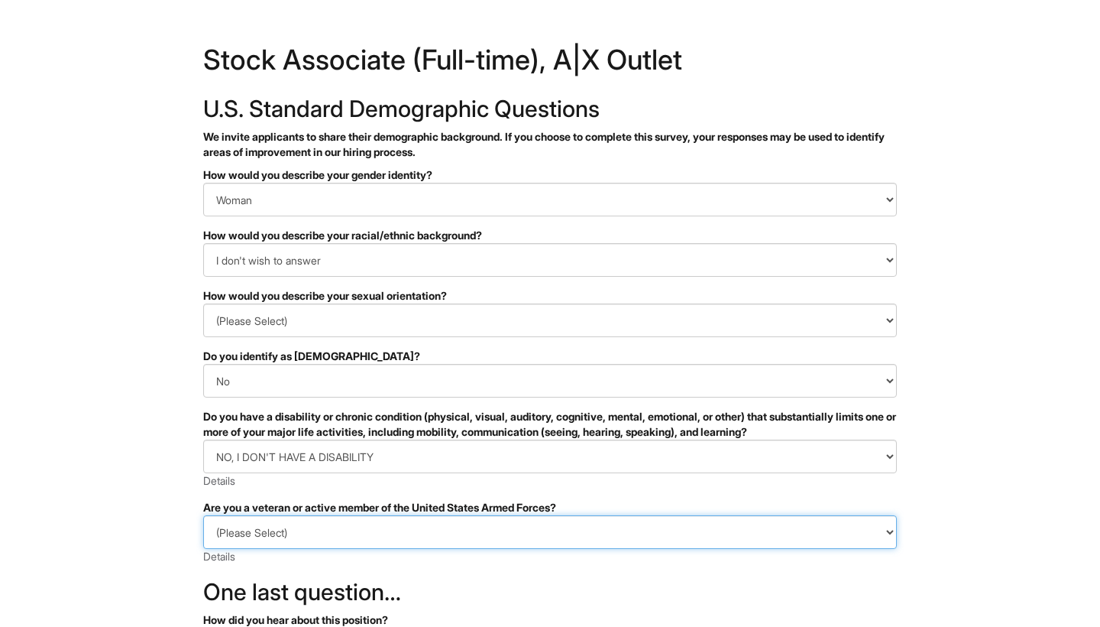
select select "I AM NOT A PROTECTED VETERAN"
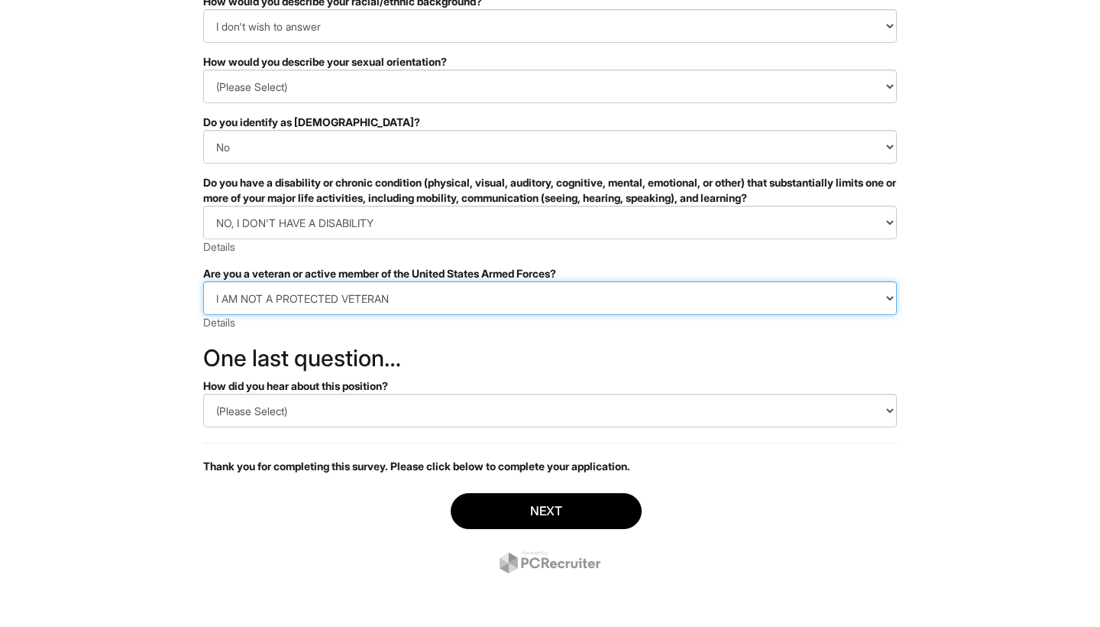
scroll to position [234, 0]
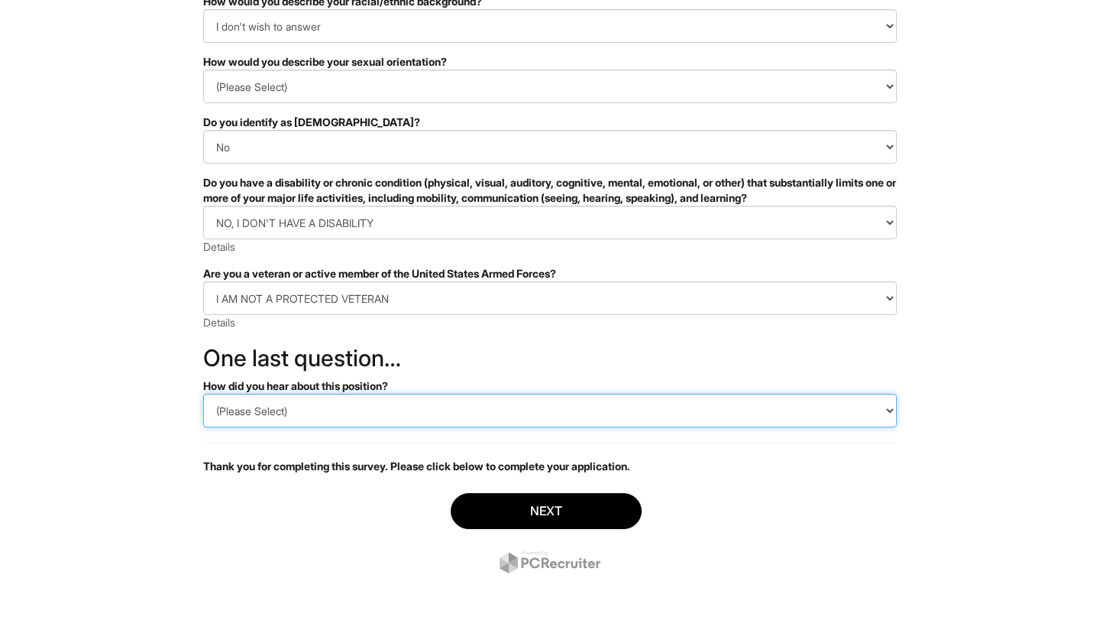
select select "LinkedIn"
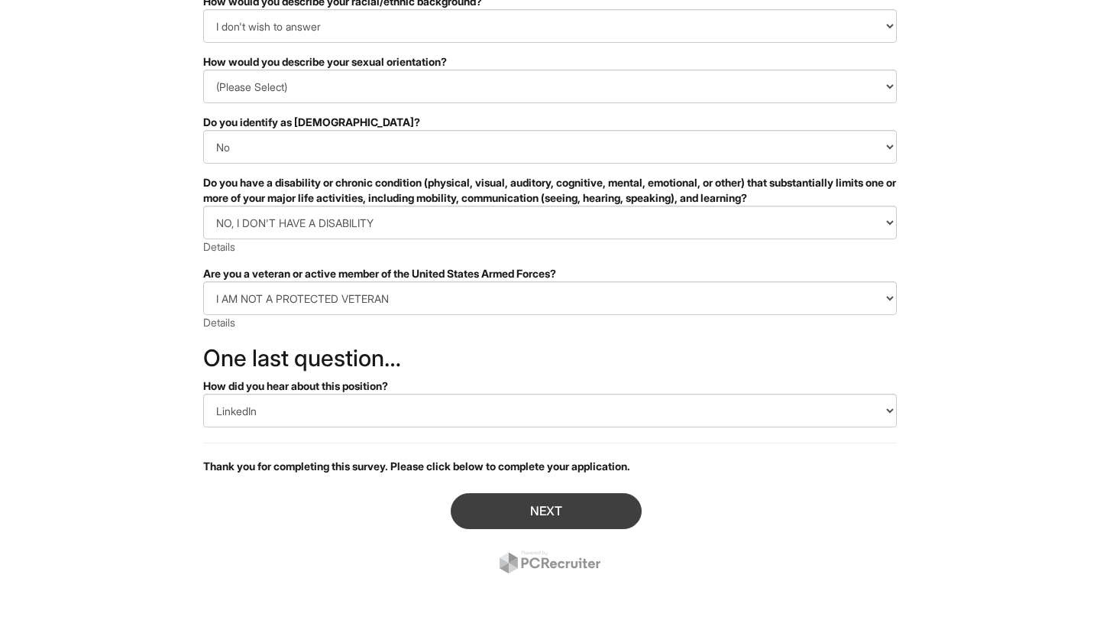
click at [488, 513] on button "Next" at bounding box center [546, 511] width 191 height 36
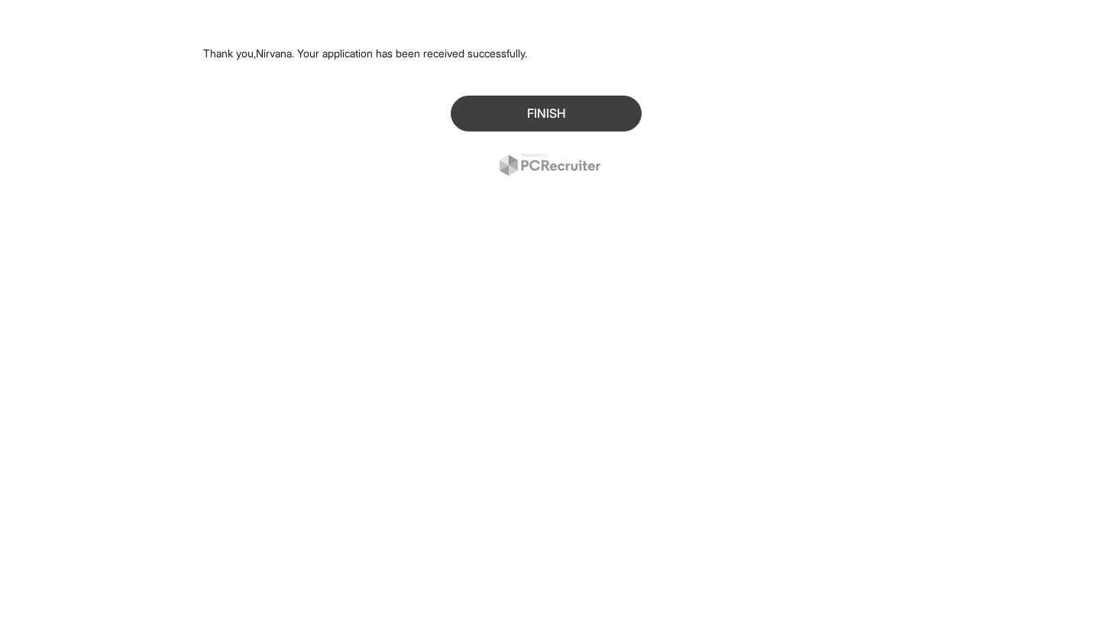
click at [558, 112] on button "Finish" at bounding box center [546, 114] width 191 height 36
